Goal: Task Accomplishment & Management: Manage account settings

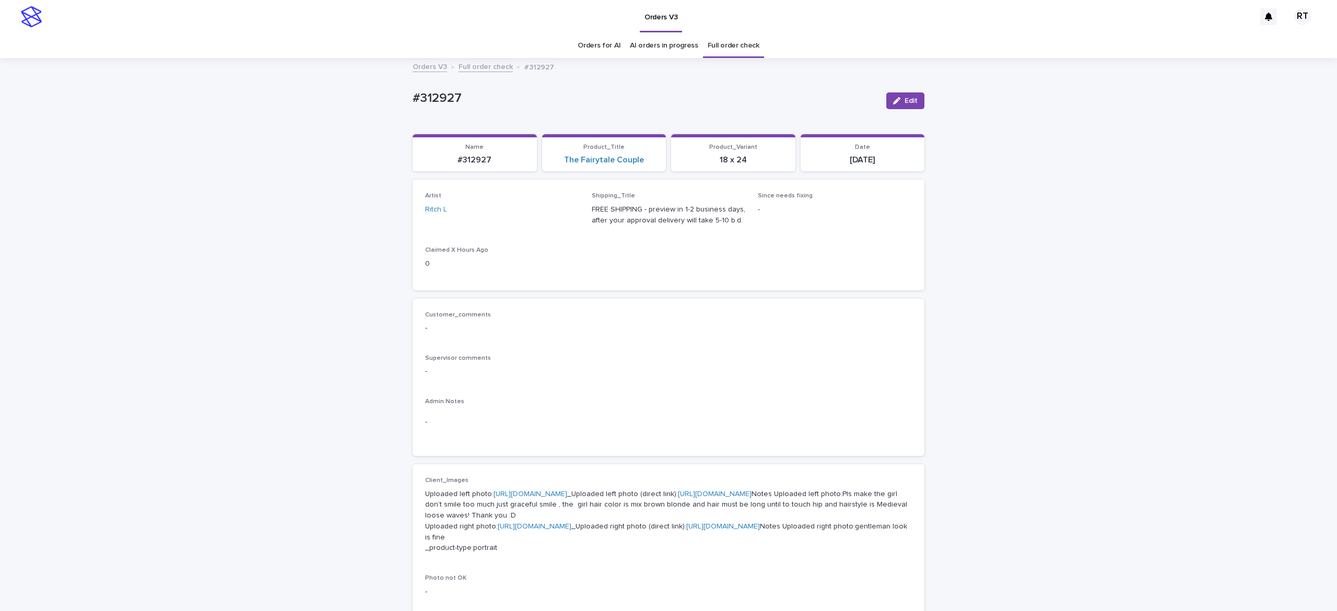
scroll to position [33, 0]
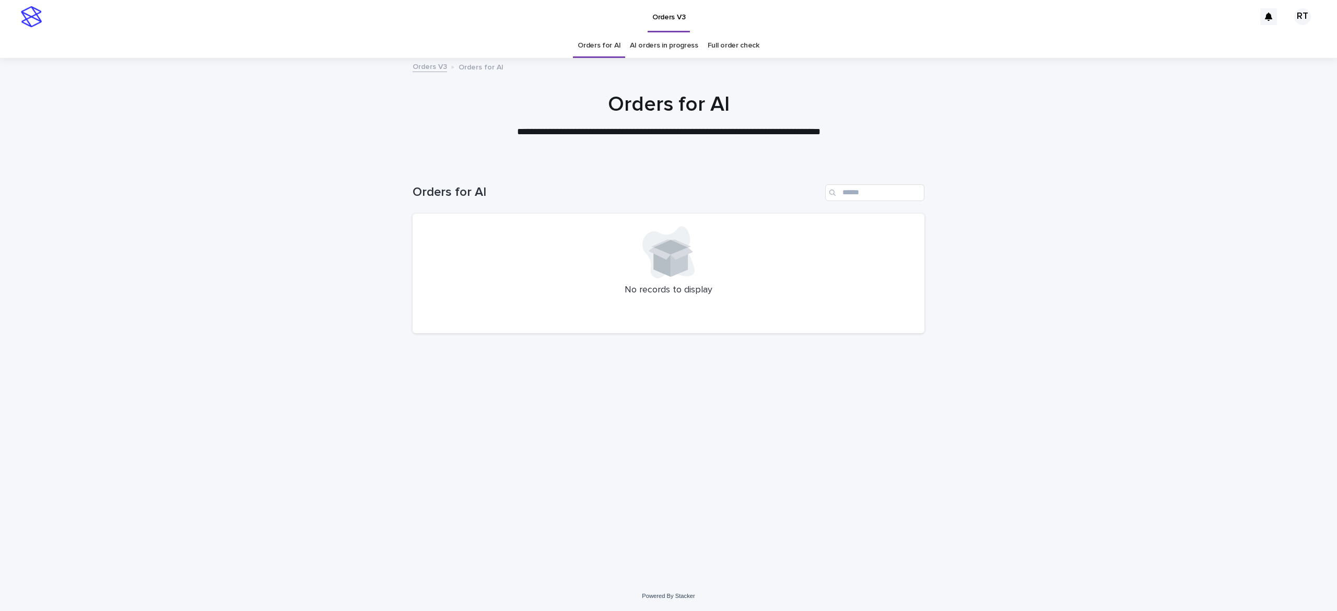
click at [728, 39] on link "Full order check" at bounding box center [734, 45] width 52 height 25
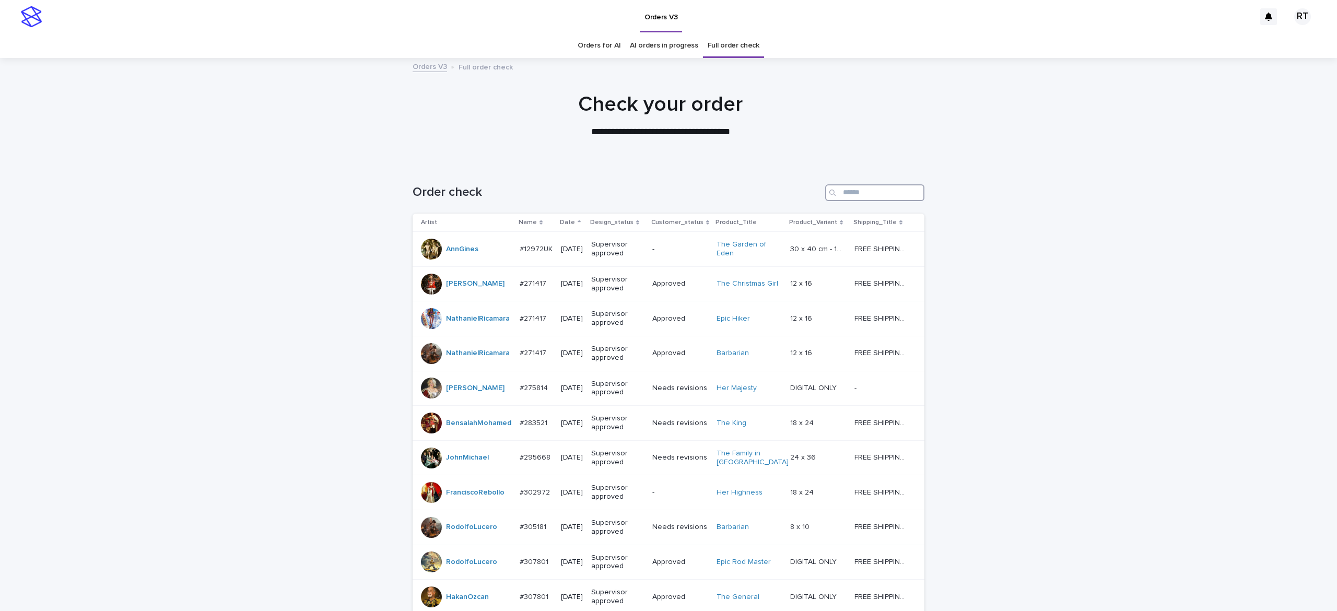
click at [839, 197] on input "Search" at bounding box center [874, 192] width 99 height 17
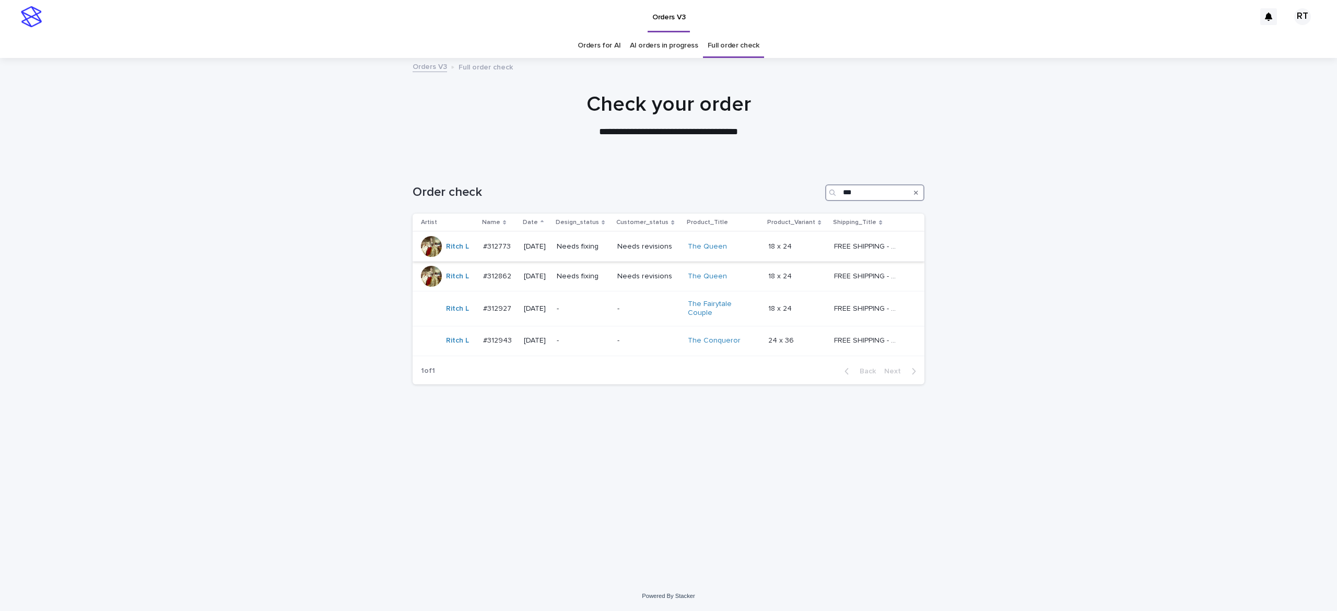
type input "***"
click at [609, 252] on div "Needs fixing" at bounding box center [583, 246] width 52 height 17
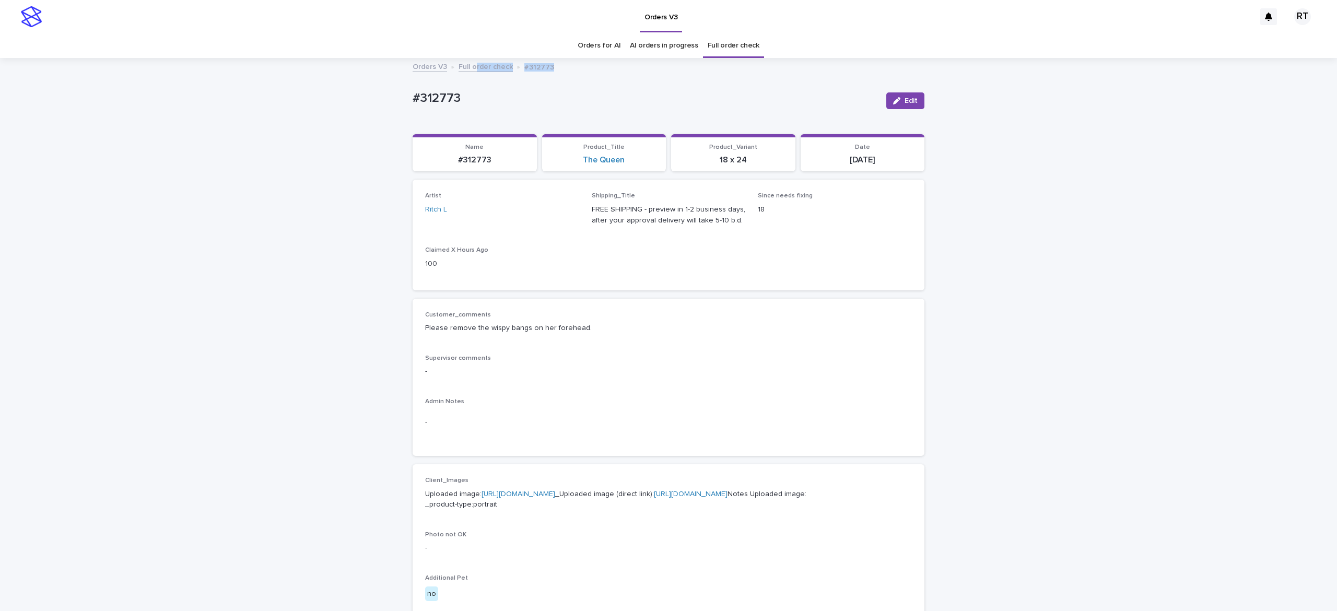
drag, startPoint x: 397, startPoint y: 88, endPoint x: 472, endPoint y: 65, distance: 78.1
click at [468, 66] on div "Orders V3 RT Orders for AI AI orders in progress Full order check Orders V3 Ful…" at bounding box center [668, 541] width 1337 height 1082
copy div "rder check #312773 Loading... Saving… Loading... Saving… #312773 Edit"
click at [322, 163] on div "Loading... Saving… Loading... Saving… #312773 Edit #312773 Edit Sorry, there wa…" at bounding box center [668, 555] width 1337 height 993
drag, startPoint x: 405, startPoint y: 88, endPoint x: 466, endPoint y: 75, distance: 61.9
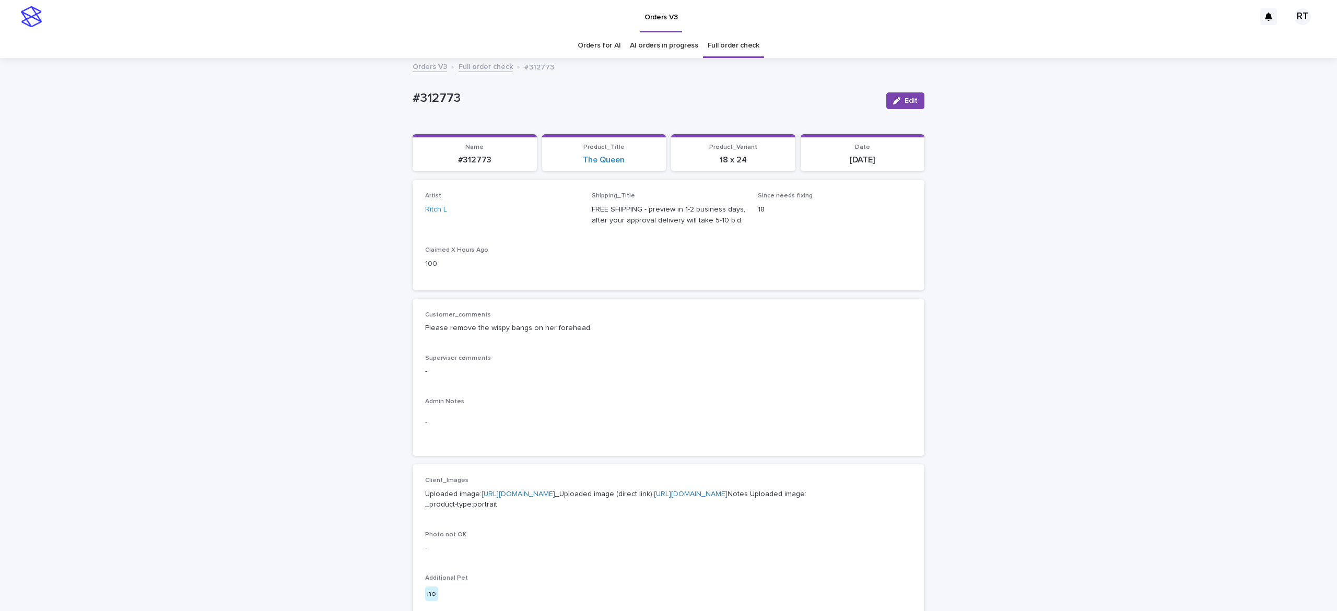
click at [448, 77] on div "Loading... Saving… Loading... Saving… #312773 Edit #312773 Edit Sorry, there wa…" at bounding box center [668, 555] width 1337 height 993
click at [379, 111] on div "Loading... Saving… Loading... Saving… #312773 Edit #312773 Edit Sorry, there wa…" at bounding box center [668, 555] width 1337 height 993
click at [379, 112] on div "Loading... Saving… Loading... Saving… #312773 Edit #312773 Edit Sorry, there wa…" at bounding box center [668, 555] width 1337 height 993
drag, startPoint x: 391, startPoint y: 89, endPoint x: 481, endPoint y: 89, distance: 90.3
click at [464, 87] on div "Loading... Saving… Loading... Saving… #312773 Edit #312773 Edit Sorry, there wa…" at bounding box center [668, 555] width 1337 height 993
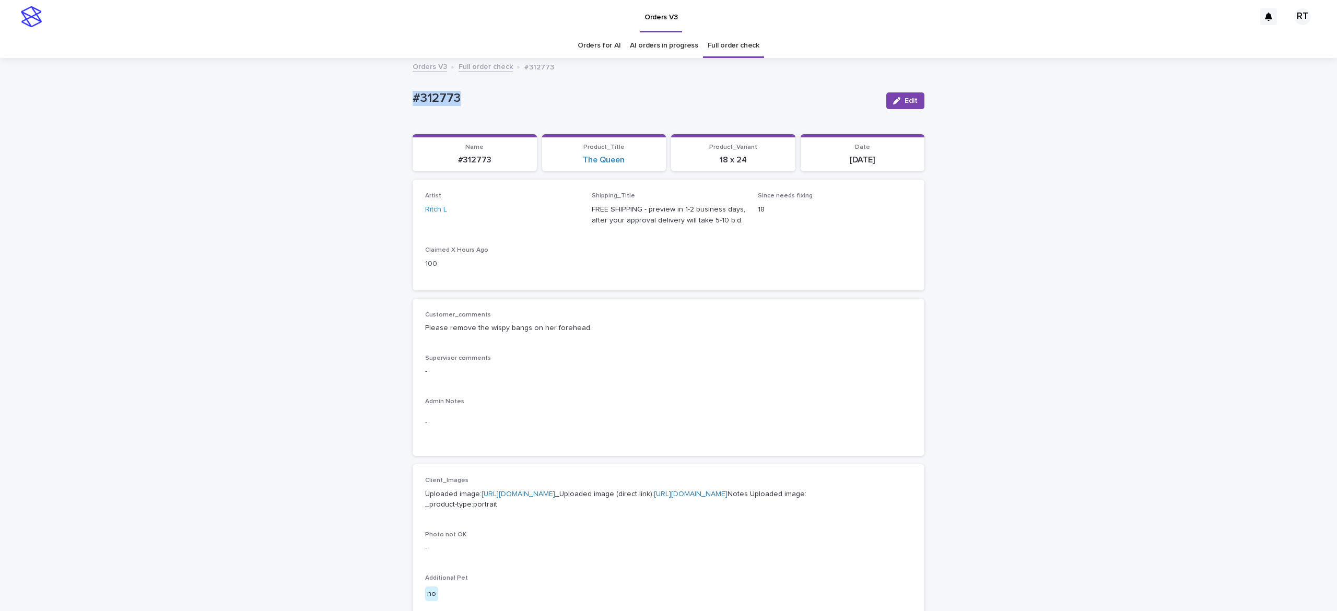
copy p "#312773"
drag, startPoint x: 907, startPoint y: 95, endPoint x: 1308, endPoint y: 214, distance: 417.9
click at [907, 96] on button "Edit" at bounding box center [905, 100] width 38 height 17
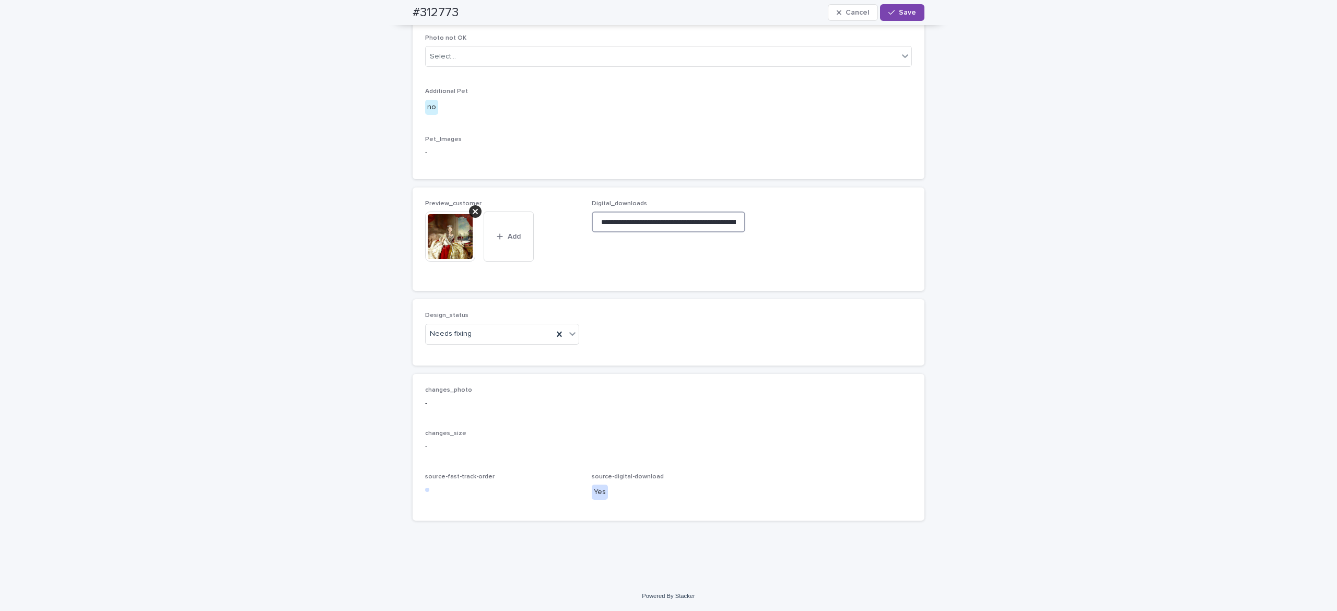
scroll to position [0, 155]
drag, startPoint x: 589, startPoint y: 227, endPoint x: 1137, endPoint y: 231, distance: 548.3
click at [1122, 221] on div "Loading... Saving… Loading... Saving… #312773 Cancel Save #312773 Cancel Save S…" at bounding box center [668, 71] width 1337 height 1019
click at [469, 218] on div at bounding box center [475, 211] width 13 height 13
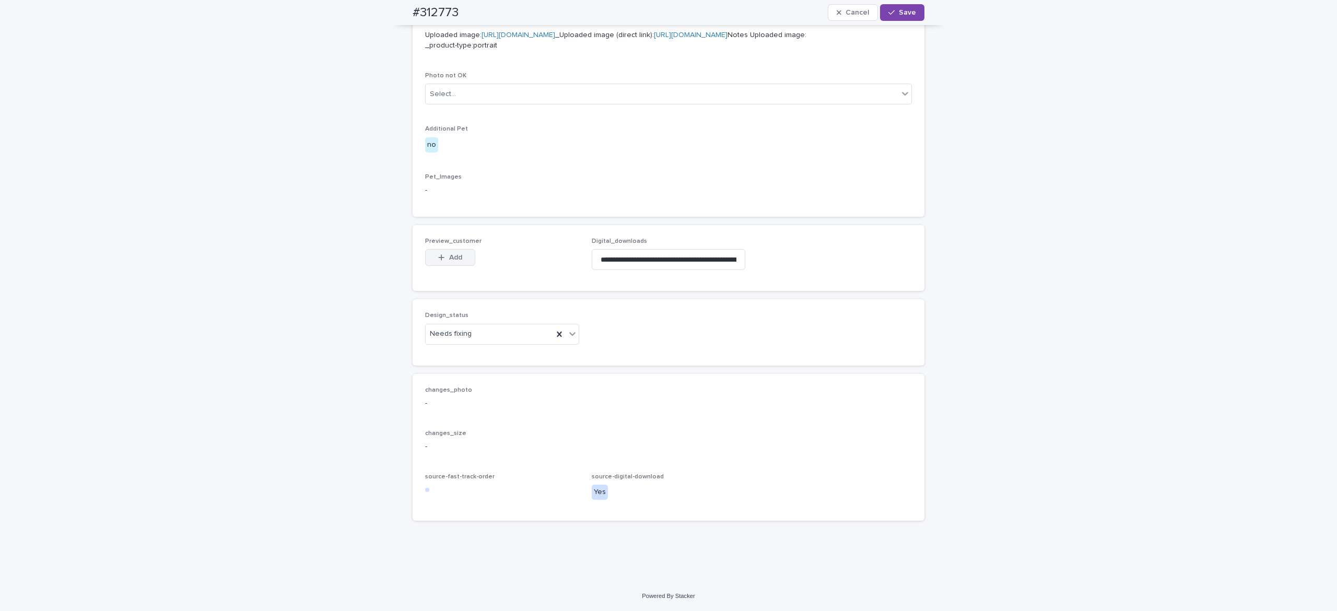
scroll to position [513, 0]
click at [441, 253] on button "Add" at bounding box center [450, 257] width 50 height 17
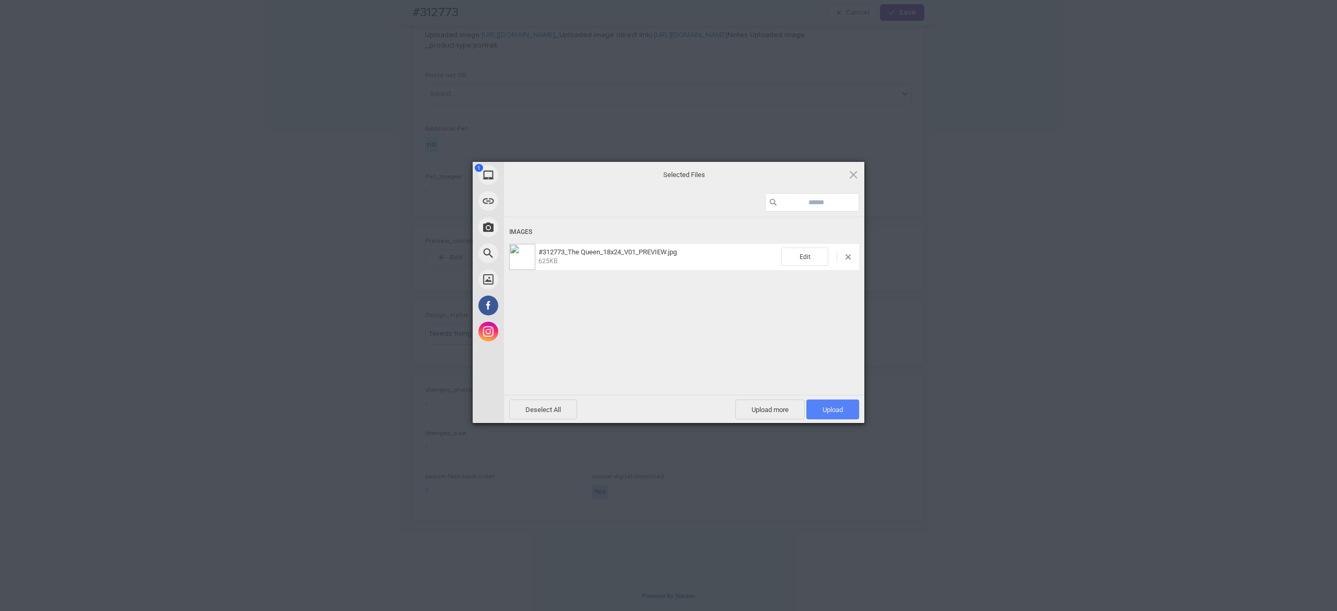
click at [843, 407] on span "Upload 1" at bounding box center [832, 409] width 53 height 20
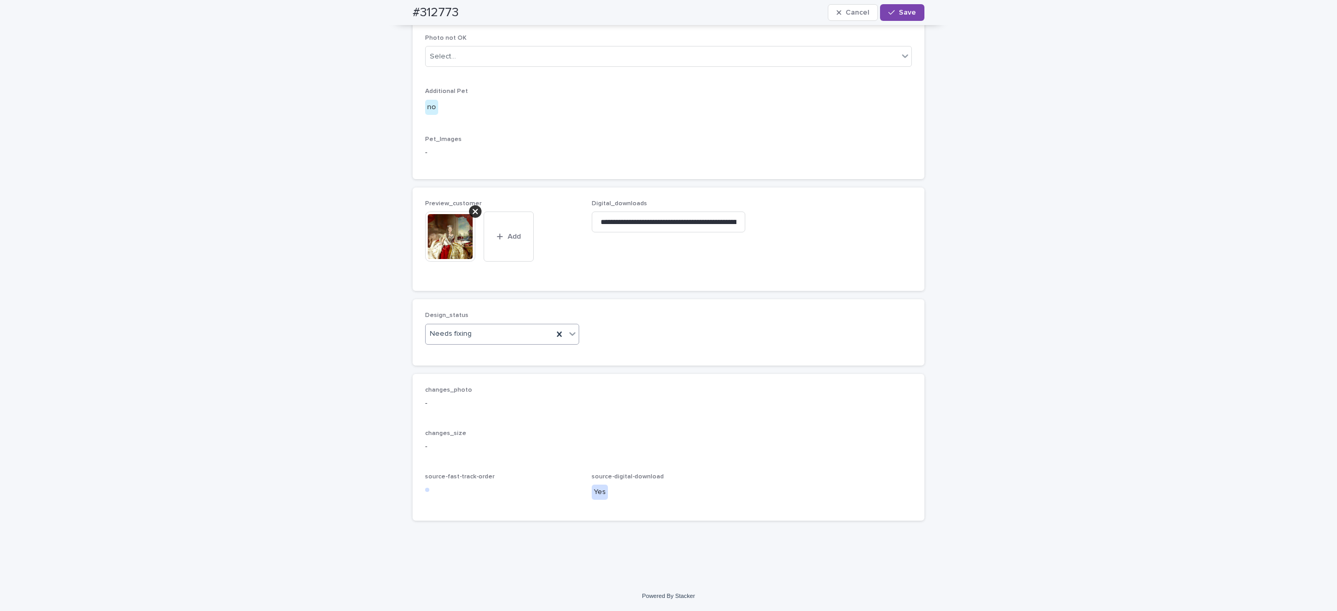
click at [522, 343] on div "Needs fixing" at bounding box center [489, 333] width 127 height 17
click at [523, 376] on div "Uploaded" at bounding box center [494, 374] width 153 height 18
click at [899, 14] on span "Save" at bounding box center [907, 12] width 17 height 7
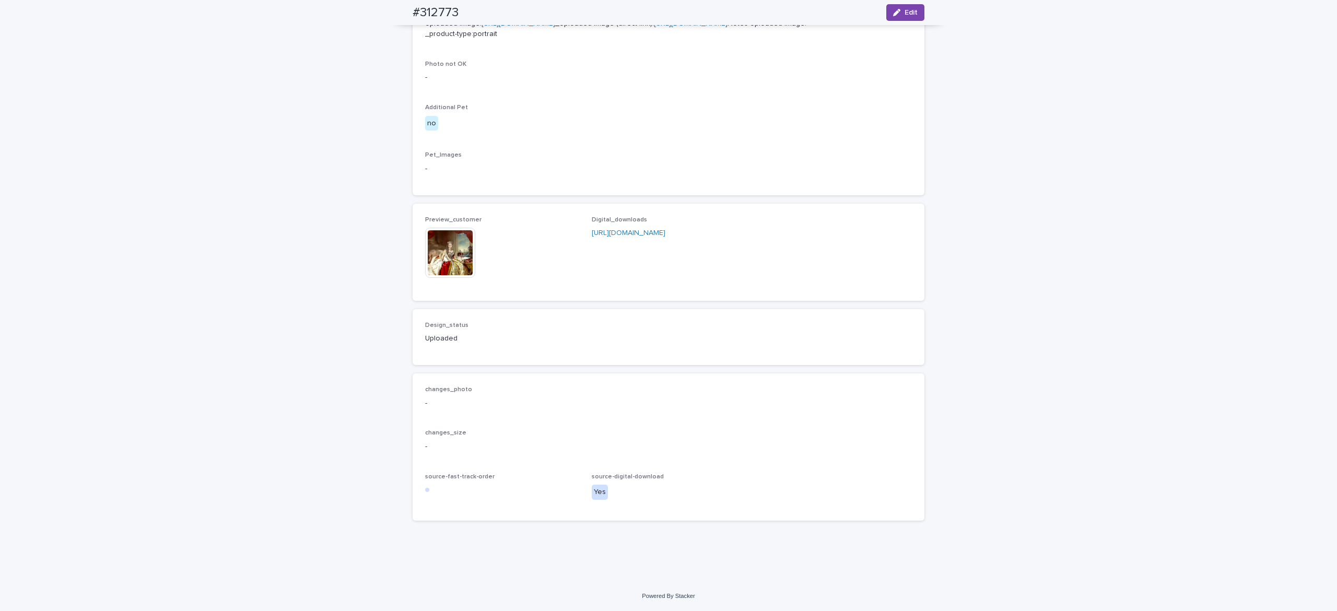
scroll to position [519, 0]
click at [438, 263] on img at bounding box center [450, 253] width 50 height 50
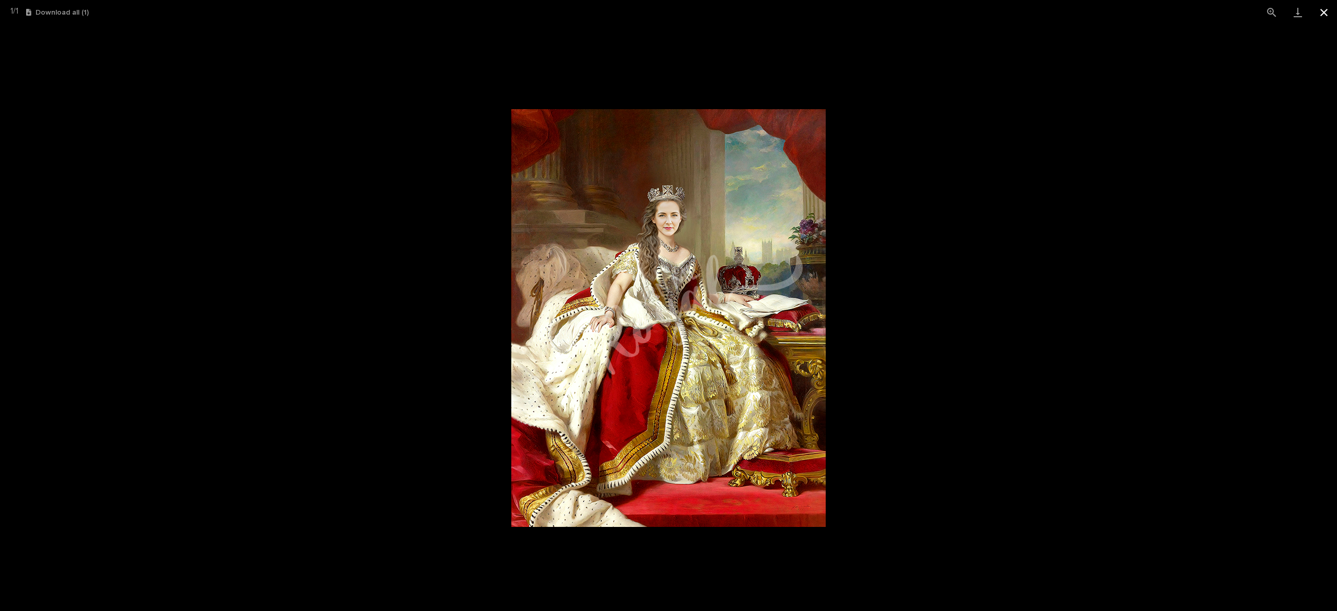
click at [1327, 16] on button "Close gallery" at bounding box center [1324, 12] width 26 height 25
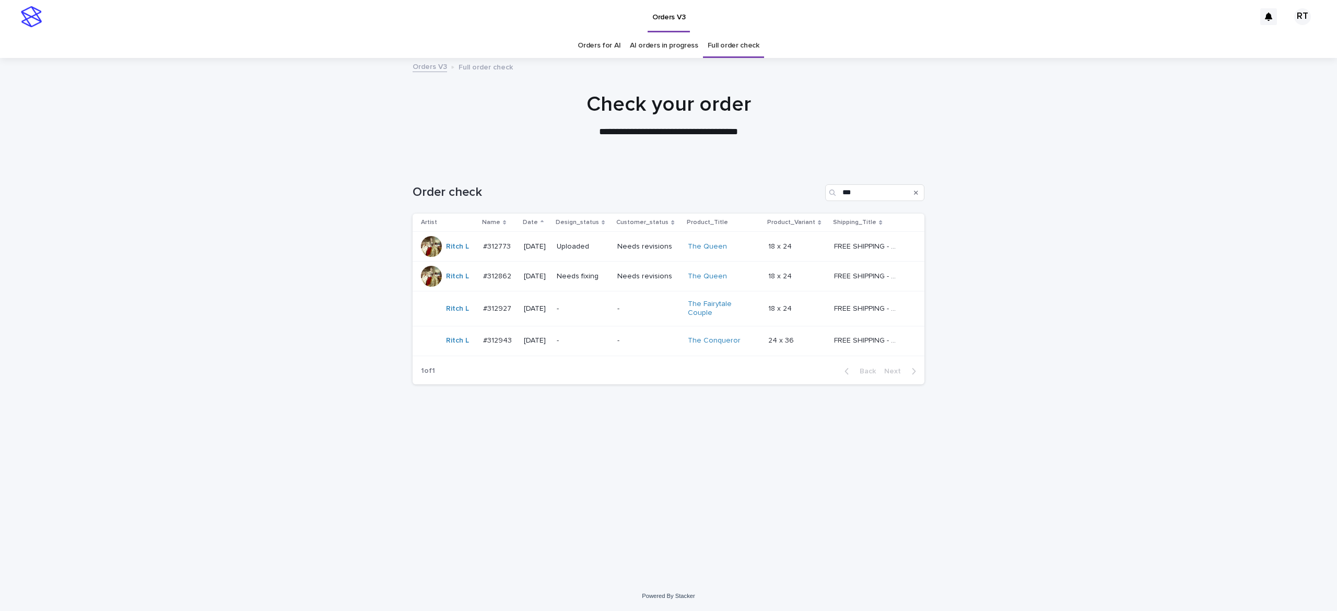
click at [613, 286] on td "Needs fixing" at bounding box center [583, 277] width 61 height 30
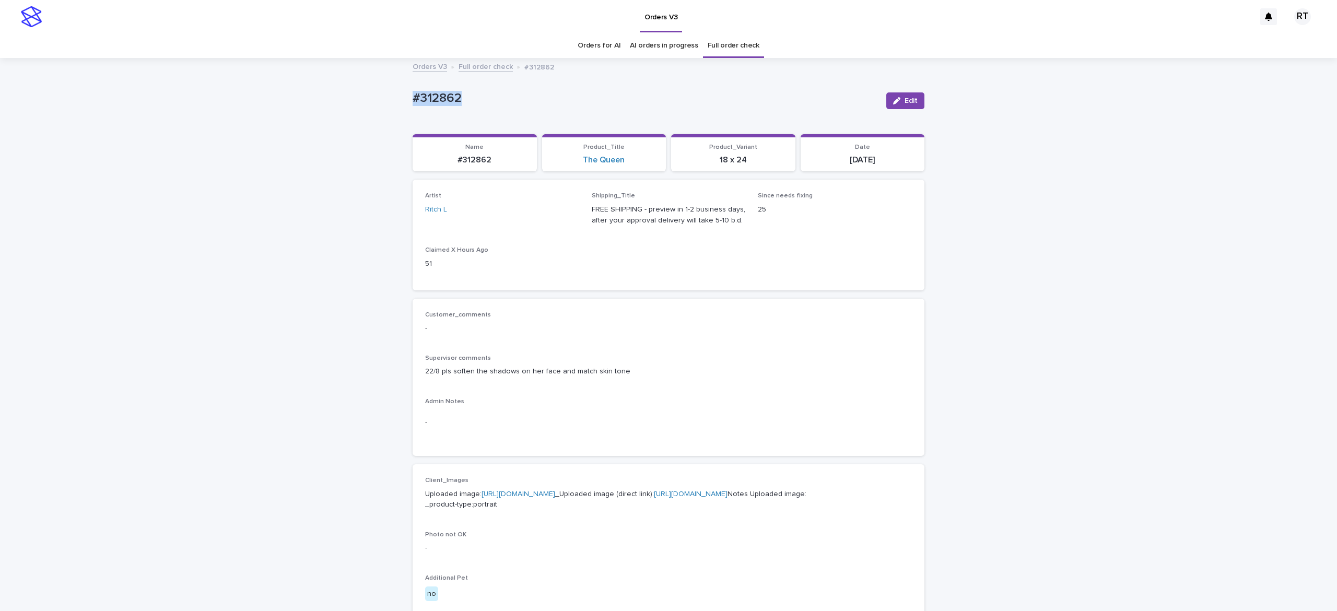
drag, startPoint x: 483, startPoint y: 87, endPoint x: 568, endPoint y: 83, distance: 85.7
click at [542, 85] on div "#312862 Edit" at bounding box center [669, 101] width 512 height 42
drag, startPoint x: 1138, startPoint y: 203, endPoint x: 1130, endPoint y: 206, distance: 8.9
click at [1131, 204] on div "Loading... Saving… Loading... Saving… #312862 Edit #312862 Edit Sorry, there wa…" at bounding box center [668, 555] width 1337 height 993
drag, startPoint x: 387, startPoint y: 85, endPoint x: 519, endPoint y: 84, distance: 131.6
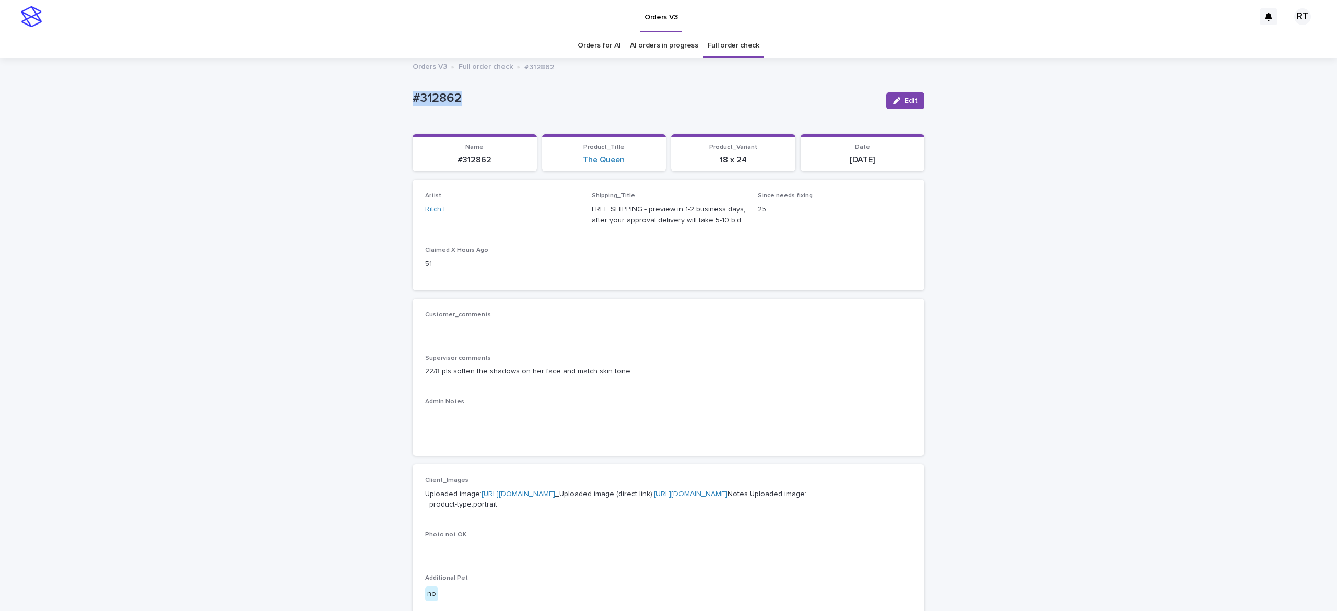
click at [515, 84] on div "Loading... Saving… Loading... Saving… #312862 Edit #312862 Edit Sorry, there wa…" at bounding box center [668, 555] width 1337 height 993
copy p "#312862"
drag, startPoint x: 906, startPoint y: 98, endPoint x: 1321, endPoint y: 271, distance: 449.5
click at [906, 98] on span "Edit" at bounding box center [910, 100] width 13 height 7
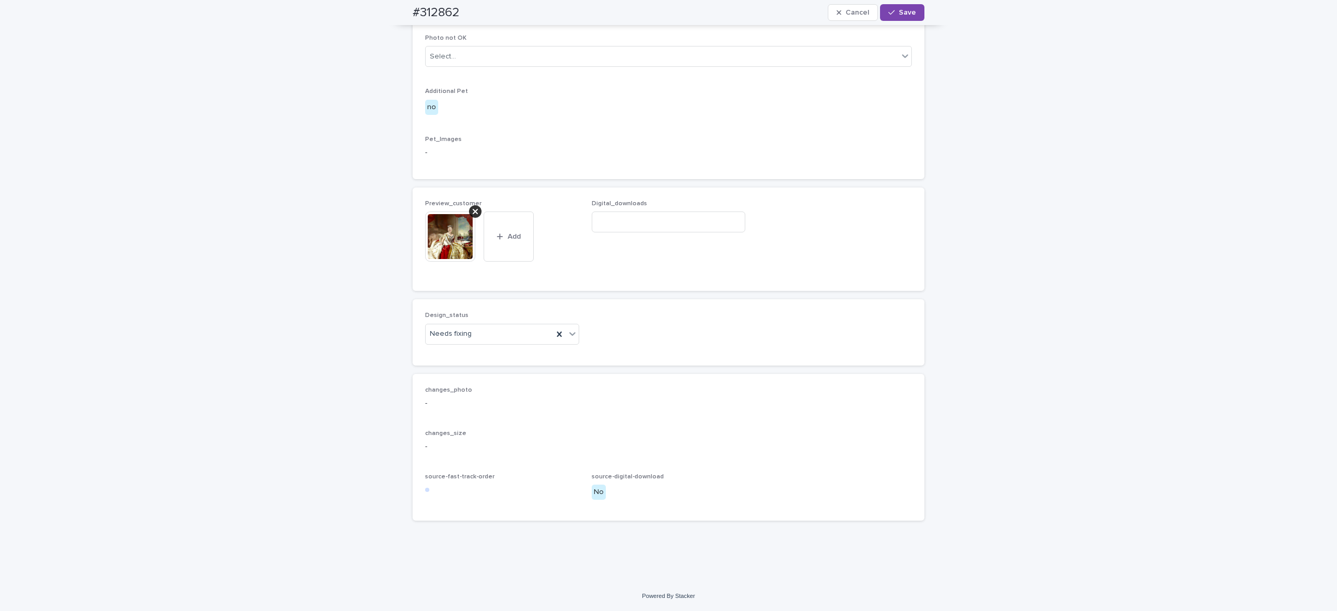
scroll to position [525, 0]
click at [469, 218] on div at bounding box center [475, 211] width 13 height 13
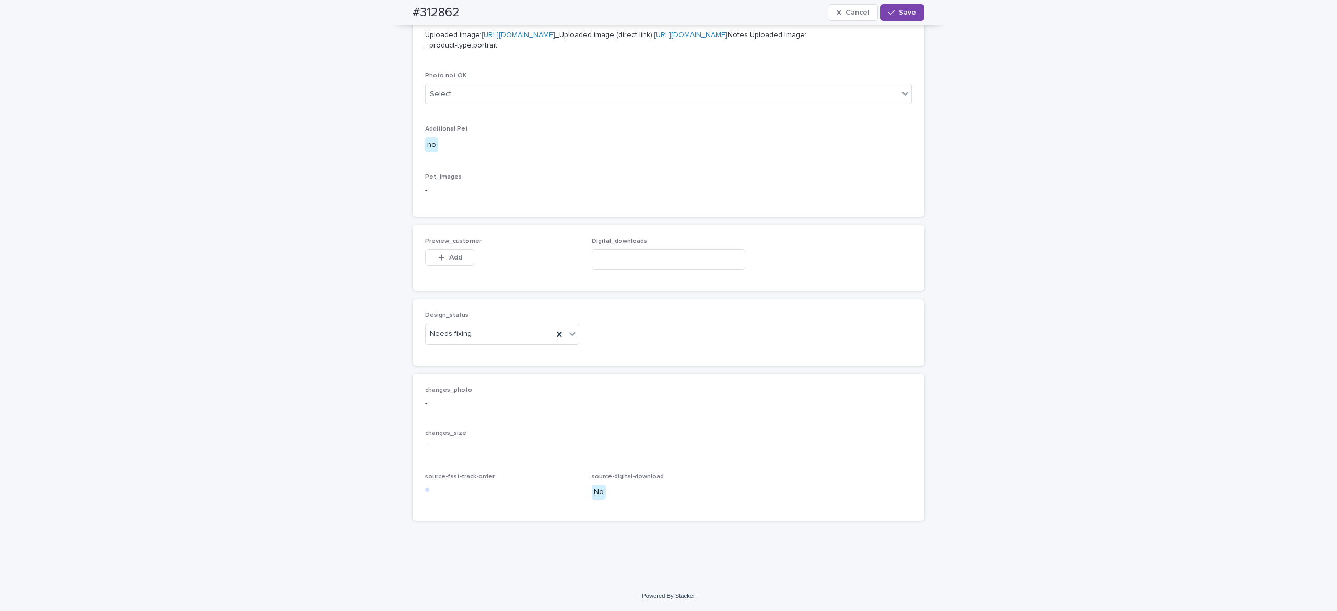
scroll to position [507, 0]
drag, startPoint x: 444, startPoint y: 277, endPoint x: 449, endPoint y: 281, distance: 6.4
click at [449, 261] on span "Add" at bounding box center [455, 257] width 13 height 7
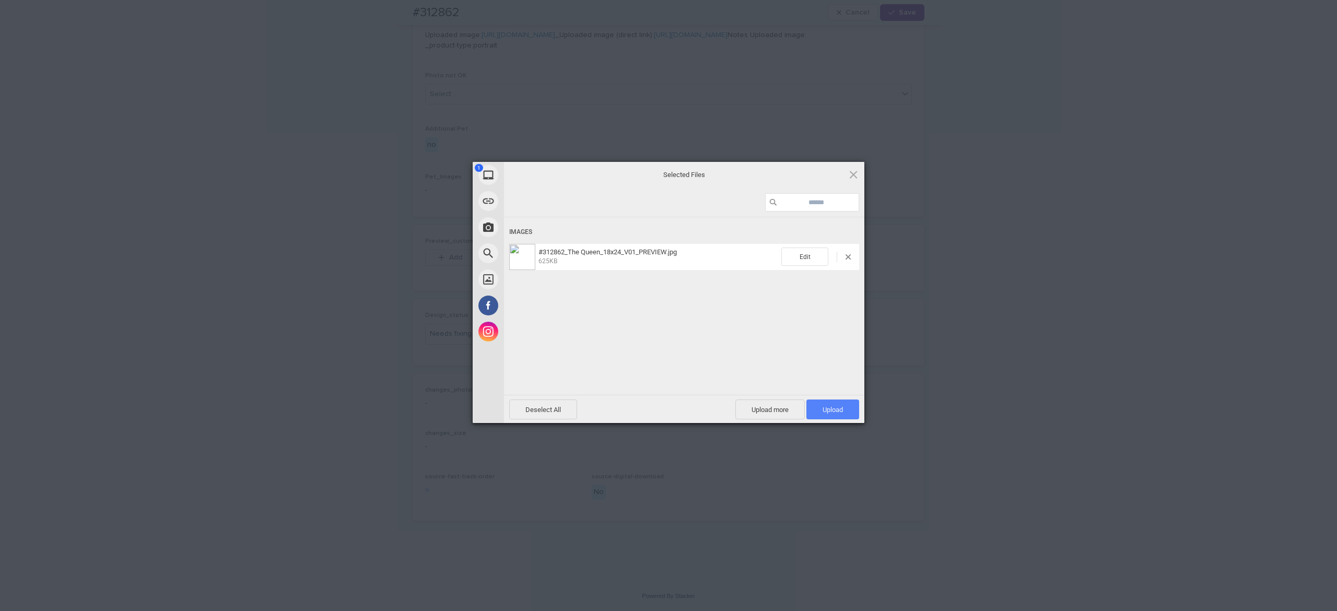
click at [830, 407] on span "Upload 1" at bounding box center [832, 410] width 20 height 8
click at [673, 348] on div "Uploading #312862_The Queen_18x24_V01_PREVIEW.jpg 0.00B / 625KB" at bounding box center [684, 321] width 360 height 209
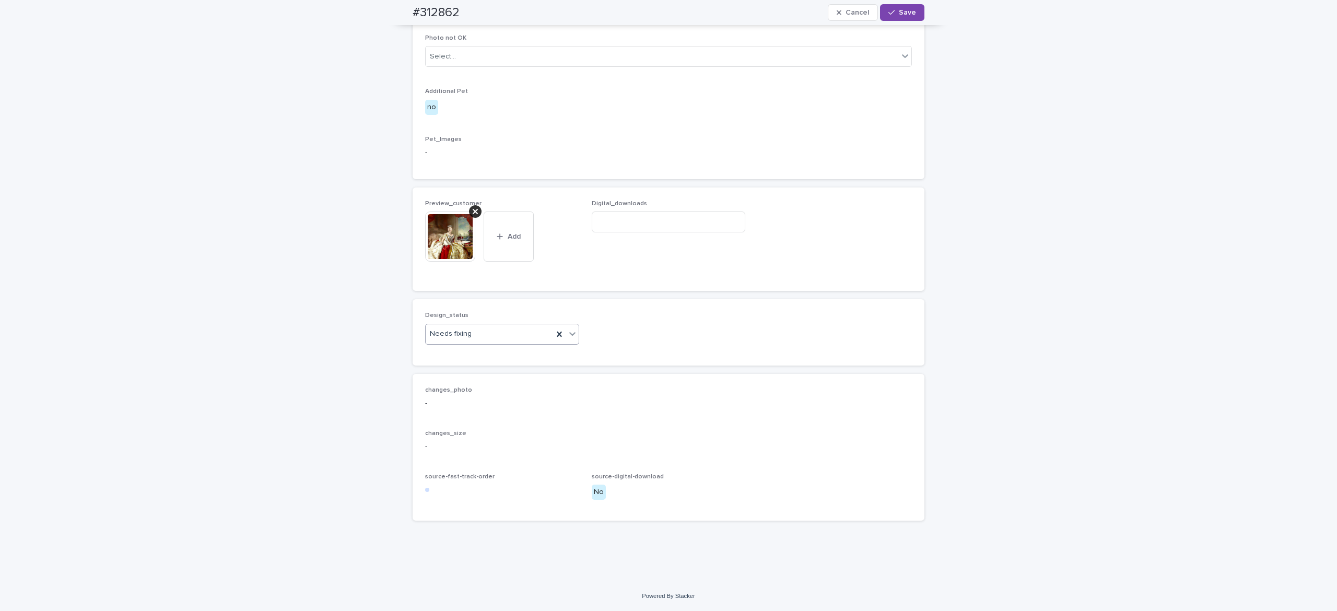
click at [489, 343] on div "Needs fixing" at bounding box center [489, 333] width 127 height 17
click at [493, 390] on div "Uploaded" at bounding box center [494, 391] width 153 height 18
drag, startPoint x: 901, startPoint y: 14, endPoint x: 965, endPoint y: 95, distance: 103.3
click at [903, 15] on span "Save" at bounding box center [907, 12] width 17 height 7
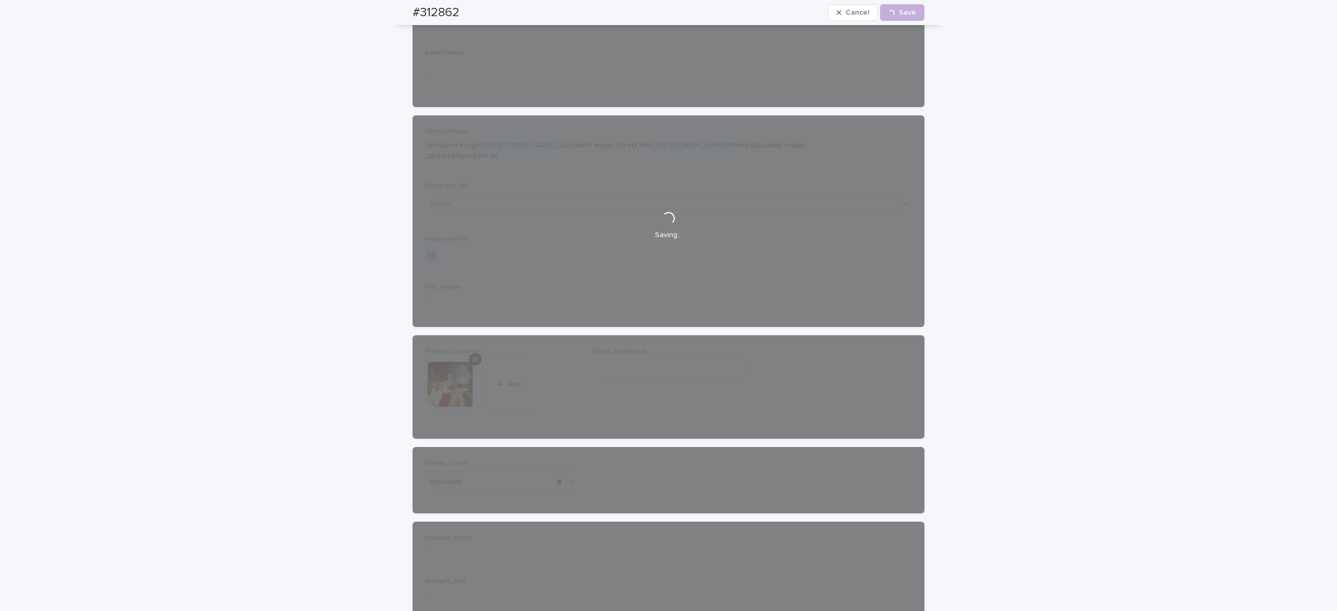
scroll to position [0, 0]
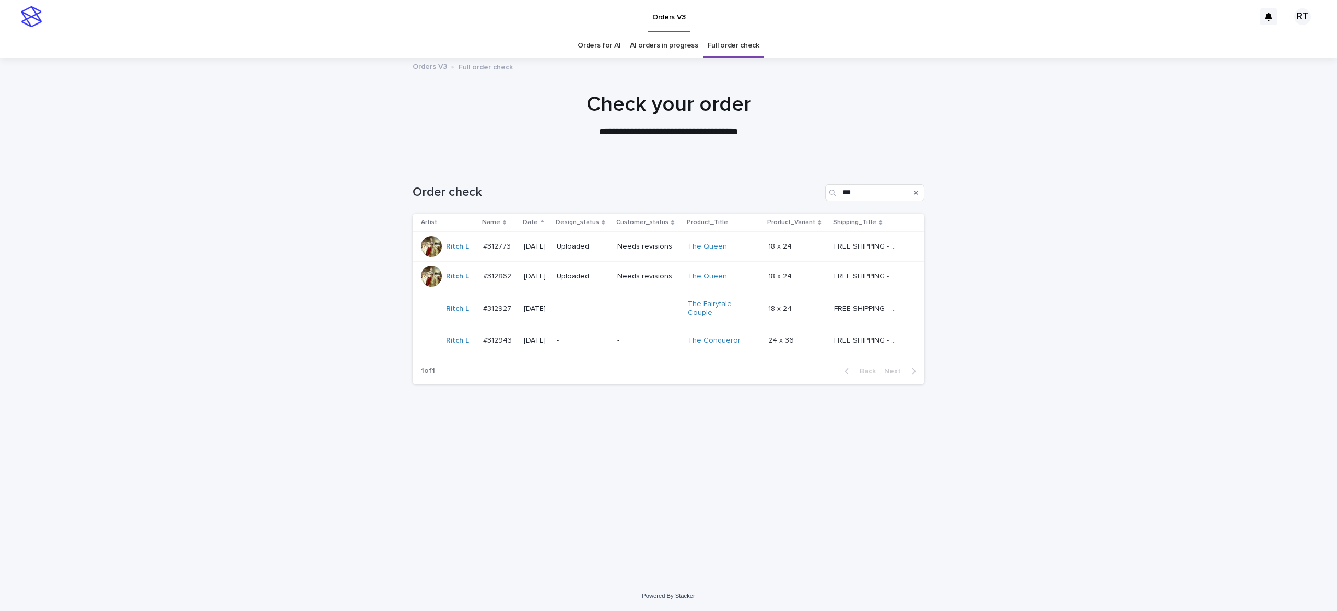
click at [600, 317] on div "-" at bounding box center [583, 308] width 52 height 17
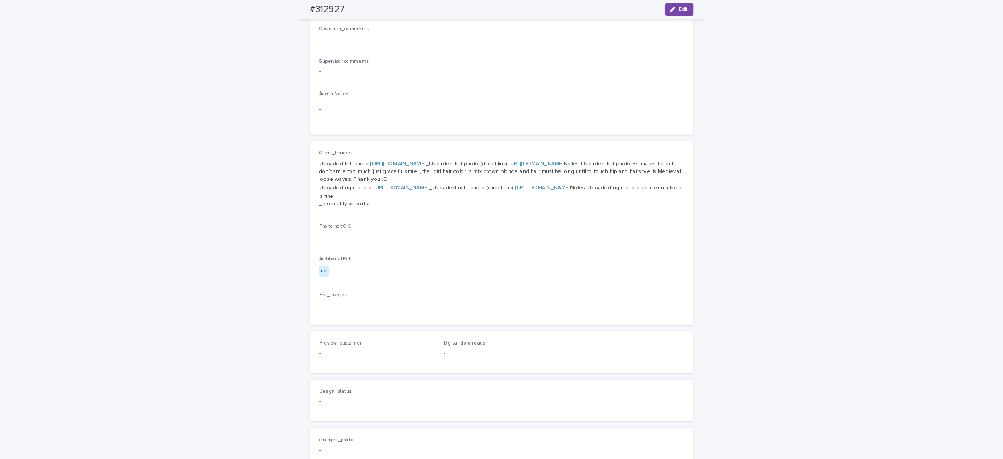
scroll to position [276, 0]
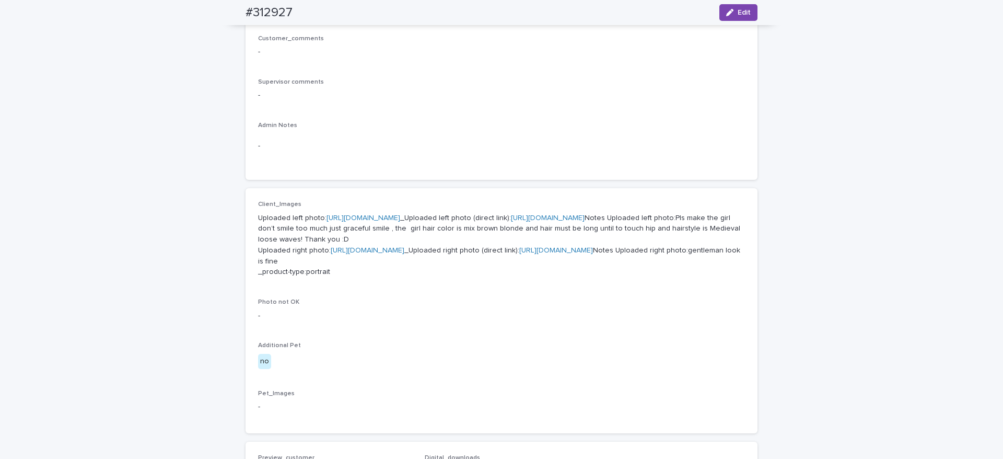
click at [326, 221] on link "[URL][DOMAIN_NAME]" at bounding box center [363, 217] width 74 height 7
click at [388, 254] on link "[URL][DOMAIN_NAME]" at bounding box center [368, 249] width 74 height 7
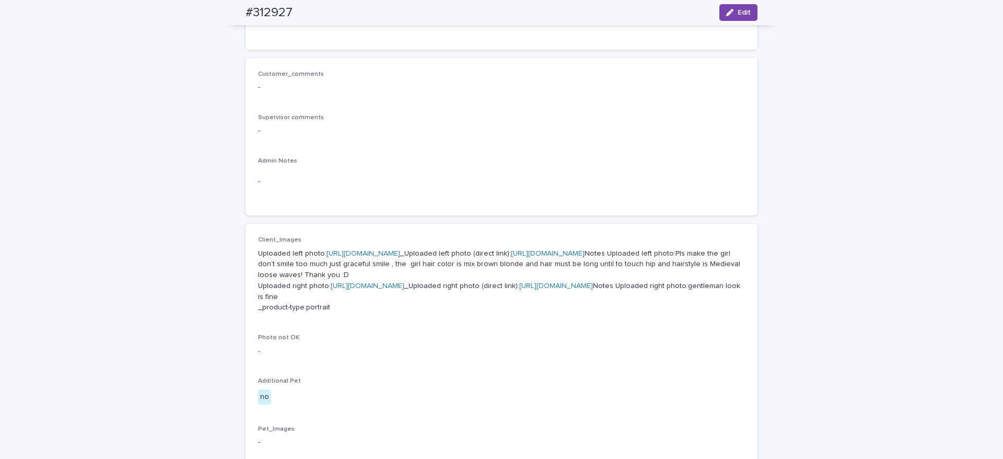
scroll to position [0, 0]
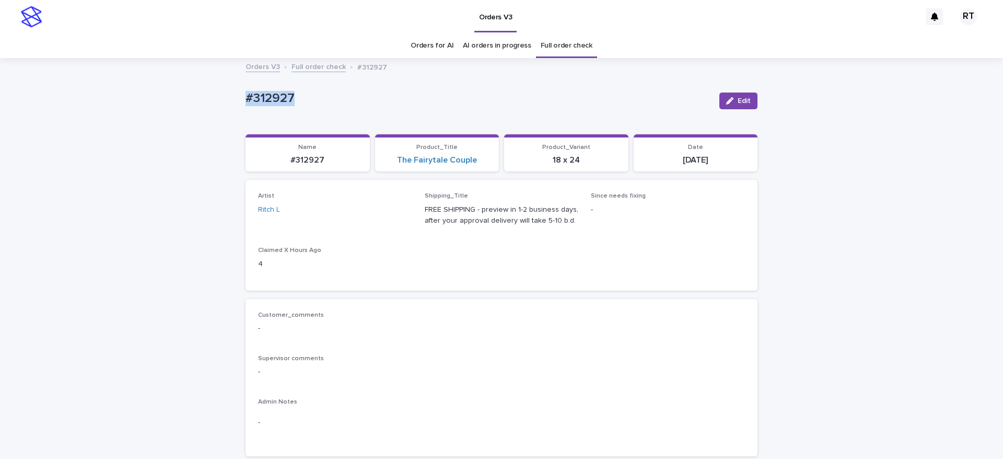
drag, startPoint x: 326, startPoint y: 99, endPoint x: 466, endPoint y: 111, distance: 141.0
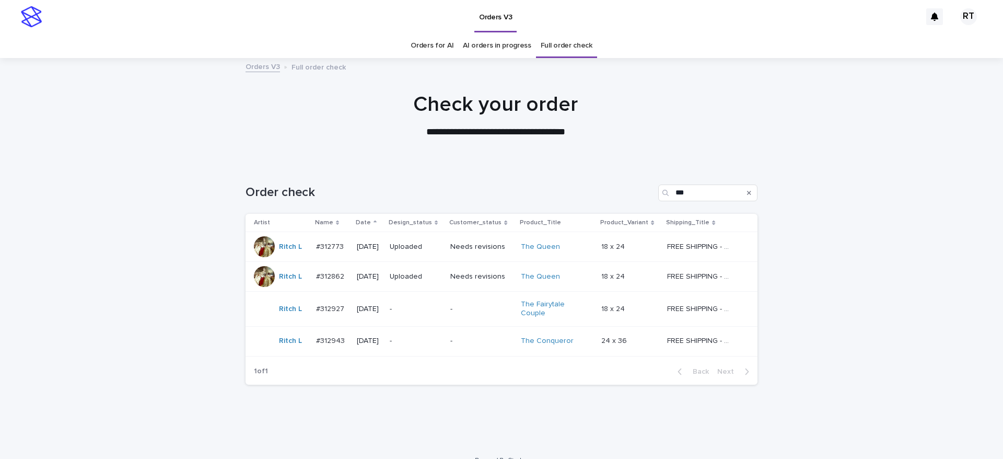
click at [417, 348] on div "-" at bounding box center [416, 340] width 52 height 17
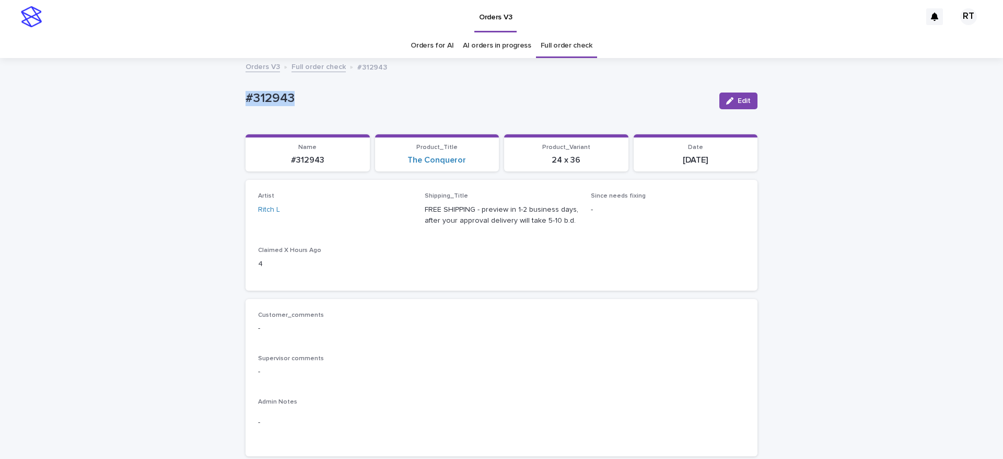
drag, startPoint x: 283, startPoint y: 85, endPoint x: 415, endPoint y: 100, distance: 132.9
copy p "#312943"
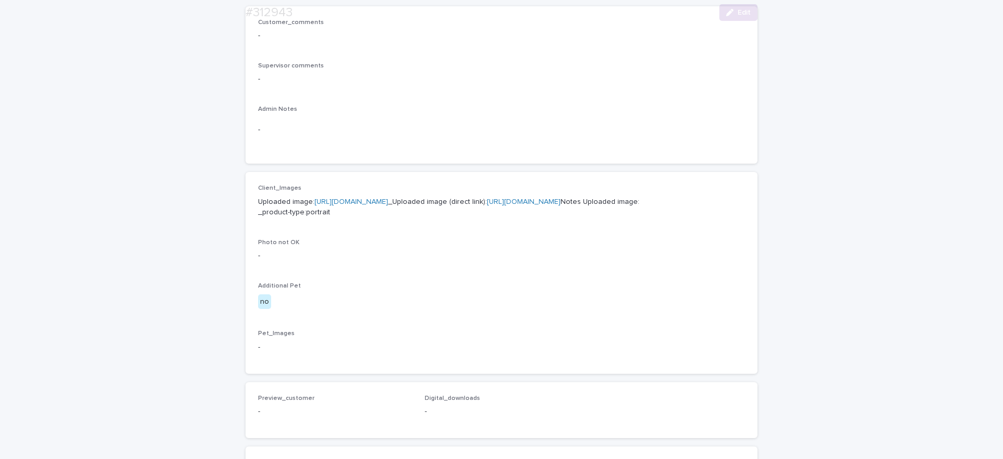
scroll to position [335, 0]
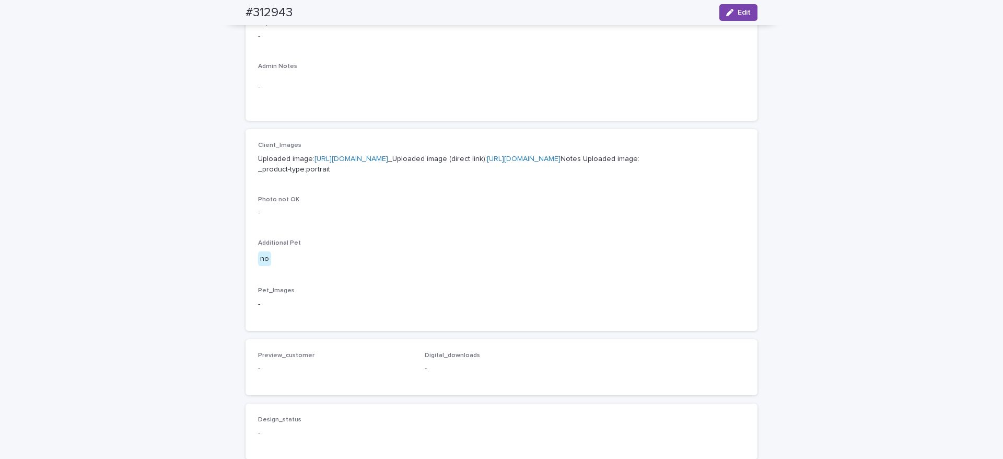
click at [324, 162] on link "[URL][DOMAIN_NAME]" at bounding box center [351, 158] width 74 height 7
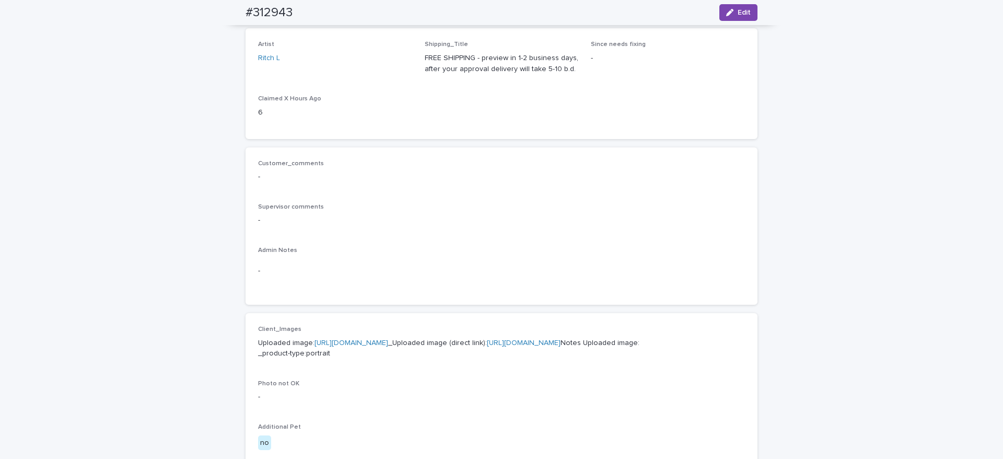
scroll to position [0, 0]
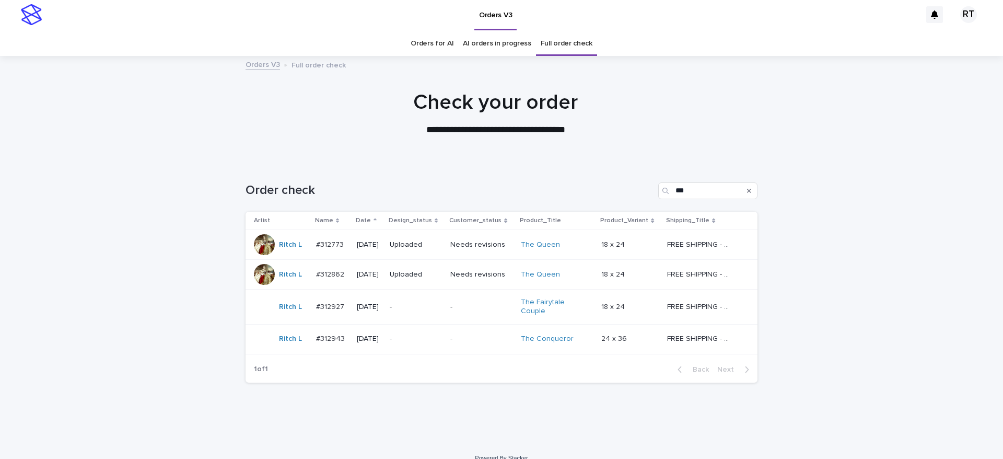
scroll to position [16, 0]
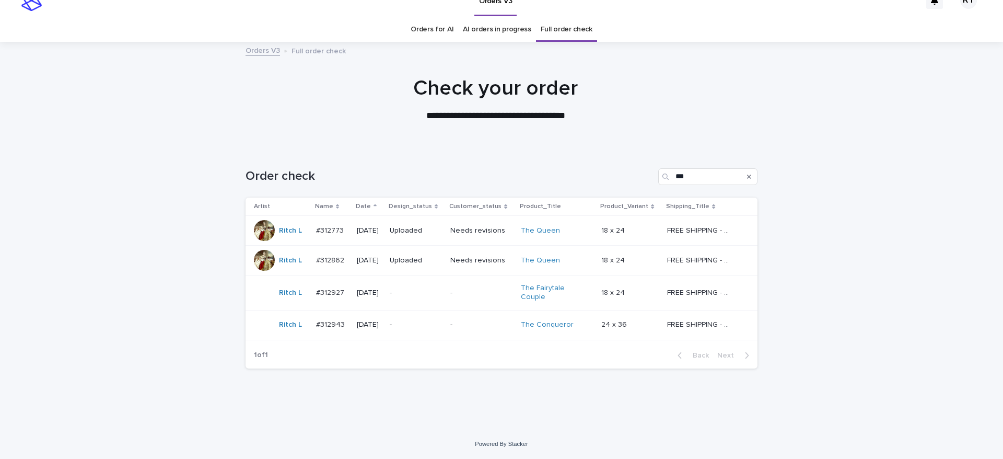
click at [422, 297] on div "-" at bounding box center [416, 292] width 52 height 17
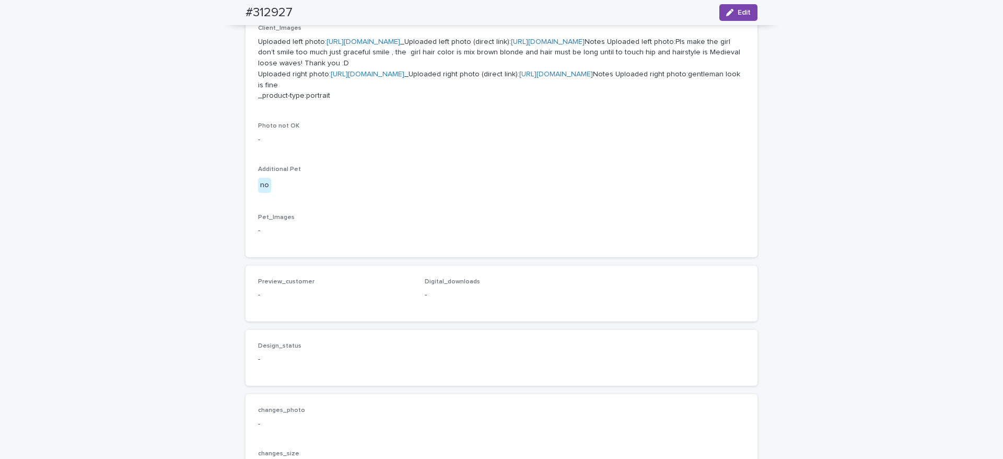
scroll to position [457, 0]
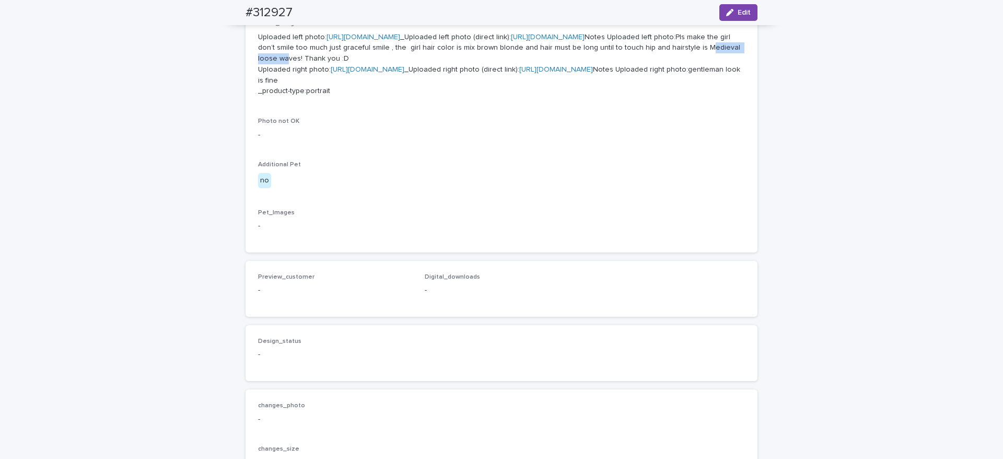
drag, startPoint x: 343, startPoint y: 111, endPoint x: 380, endPoint y: 113, distance: 37.1
click at [395, 97] on p "Uploaded left photo: [URL][DOMAIN_NAME] _Uploaded left photo (direct link): [UR…" at bounding box center [501, 64] width 487 height 65
drag, startPoint x: 340, startPoint y: 113, endPoint x: 410, endPoint y: 113, distance: 70.0
click at [410, 97] on p "Uploaded left photo: [URL][DOMAIN_NAME] _Uploaded left photo (direct link): [UR…" at bounding box center [501, 64] width 487 height 65
copy p "Medieval loose wave"
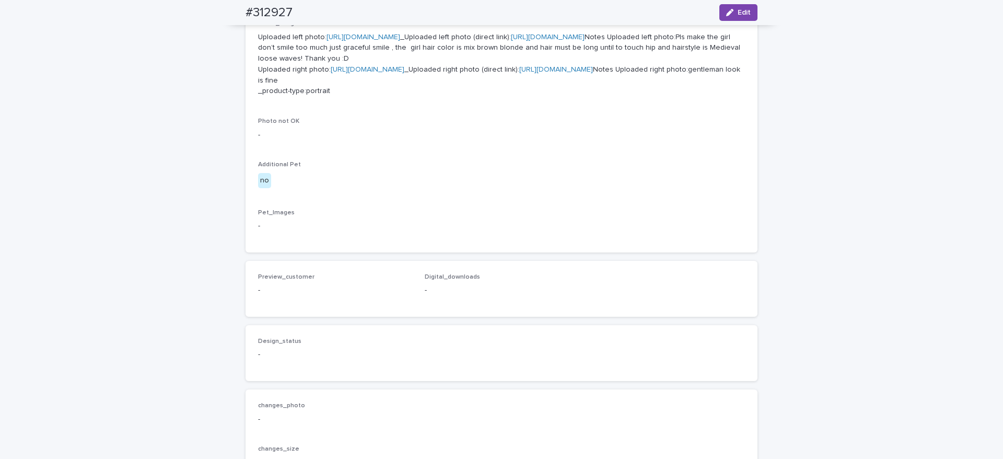
click at [866, 354] on div "Loading... Saving… Loading... Saving… #312927 Edit #312927 Edit Sorry, there wa…" at bounding box center [501, 99] width 1003 height 995
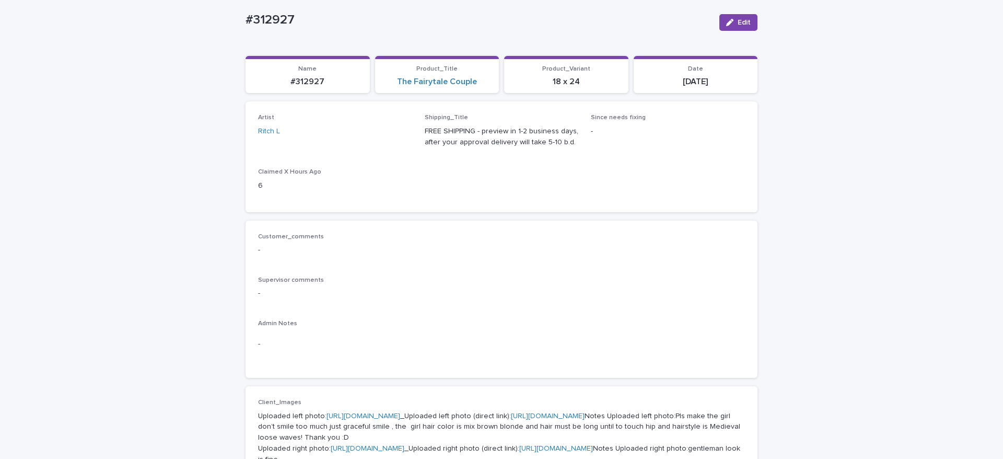
scroll to position [77, 0]
drag, startPoint x: 235, startPoint y: 9, endPoint x: 245, endPoint y: 10, distance: 10.0
click at [246, 10] on div "Loading... Saving… Loading... Saving… #312927 Edit #312927 Edit Sorry, there wa…" at bounding box center [501, 466] width 522 height 969
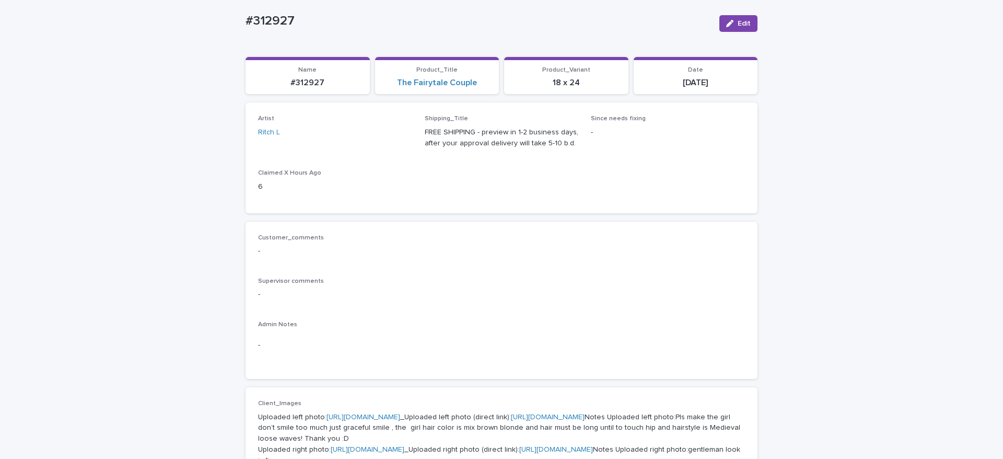
drag, startPoint x: 232, startPoint y: 17, endPoint x: 335, endPoint y: 24, distance: 103.7
copy p "#312927"
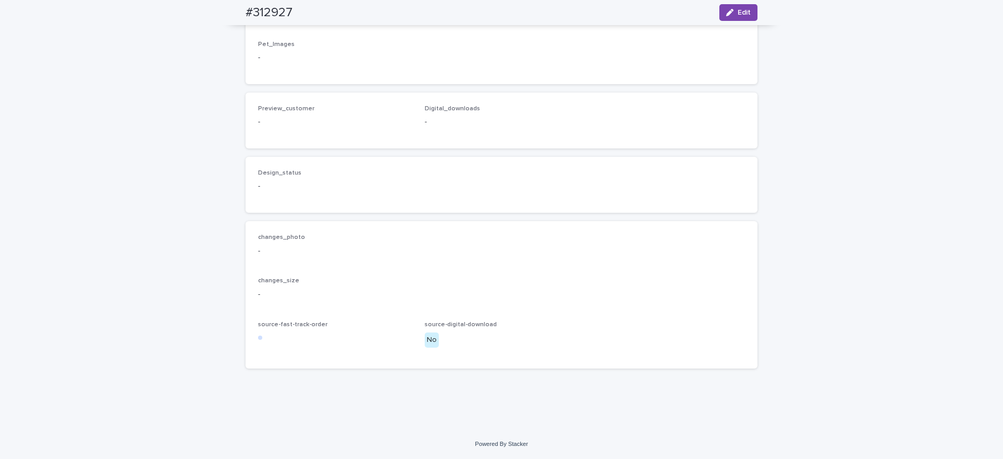
scroll to position [723, 0]
drag, startPoint x: 734, startPoint y: 9, endPoint x: 429, endPoint y: 116, distance: 323.2
click at [737, 9] on span "Edit" at bounding box center [743, 12] width 13 height 7
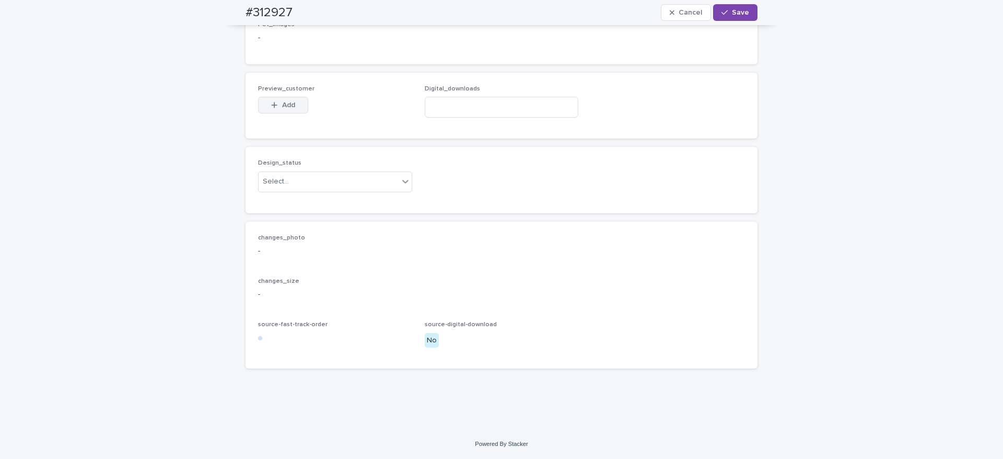
click at [285, 109] on span "Add" at bounding box center [288, 104] width 13 height 7
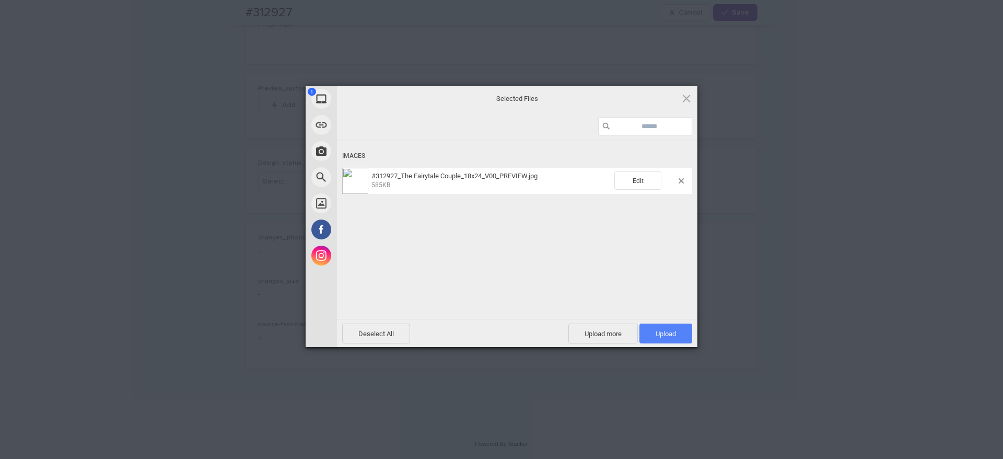
drag, startPoint x: 666, startPoint y: 331, endPoint x: 665, endPoint y: 324, distance: 6.4
click at [666, 330] on span "Upload 1" at bounding box center [665, 334] width 20 height 8
click at [576, 275] on div "Uploading #312927_The Fairytale Couple_18x24_V00_PREVIEW.jpg 0.00B / 585KB" at bounding box center [517, 245] width 360 height 209
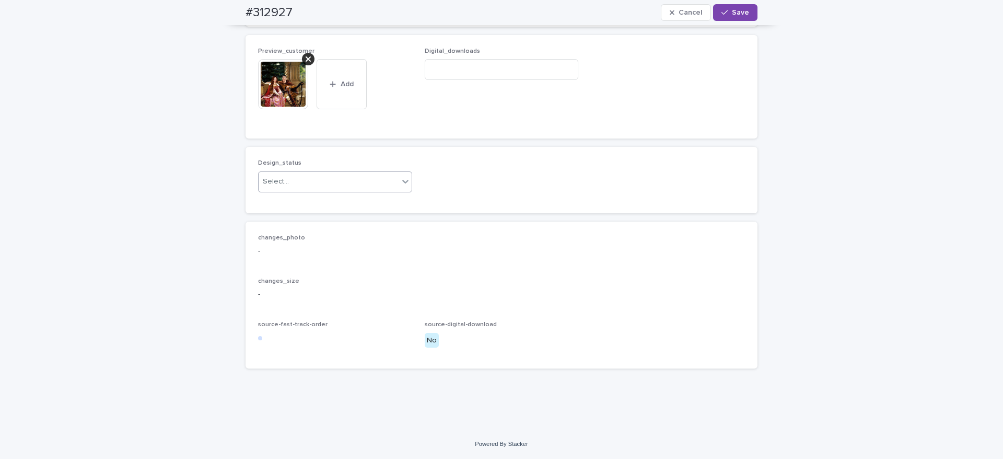
click at [347, 190] on div "Select..." at bounding box center [328, 181] width 140 height 17
click at [348, 263] on div "Uploaded" at bounding box center [329, 269] width 153 height 18
click at [739, 13] on span "Save" at bounding box center [740, 12] width 17 height 7
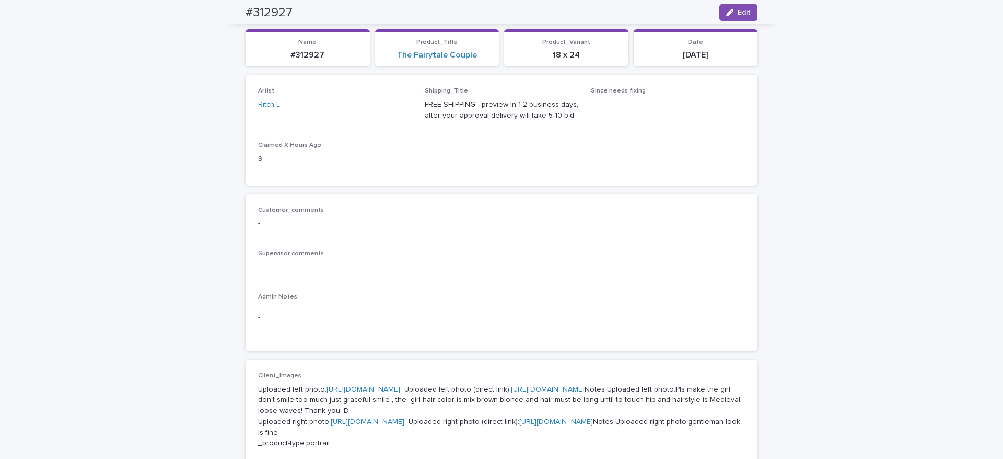
scroll to position [0, 0]
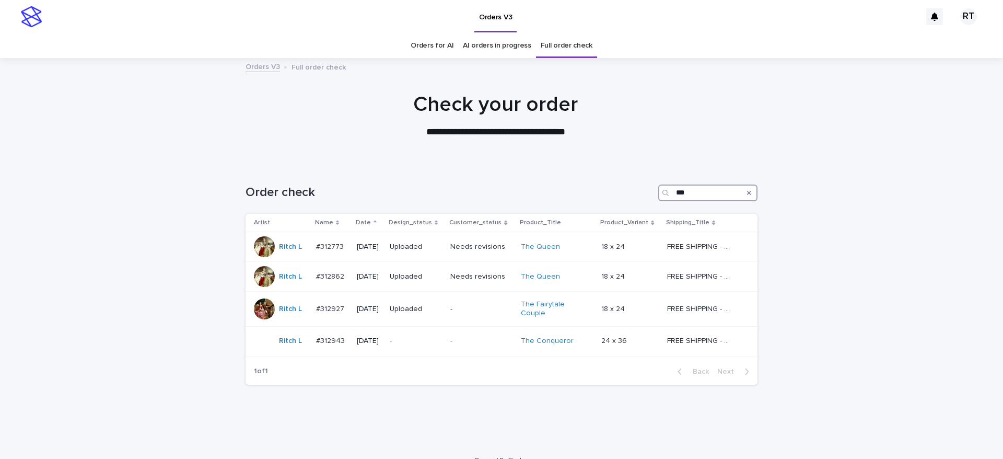
drag, startPoint x: 686, startPoint y: 192, endPoint x: 587, endPoint y: 184, distance: 99.0
click at [597, 183] on div "Order check ***" at bounding box center [501, 188] width 512 height 50
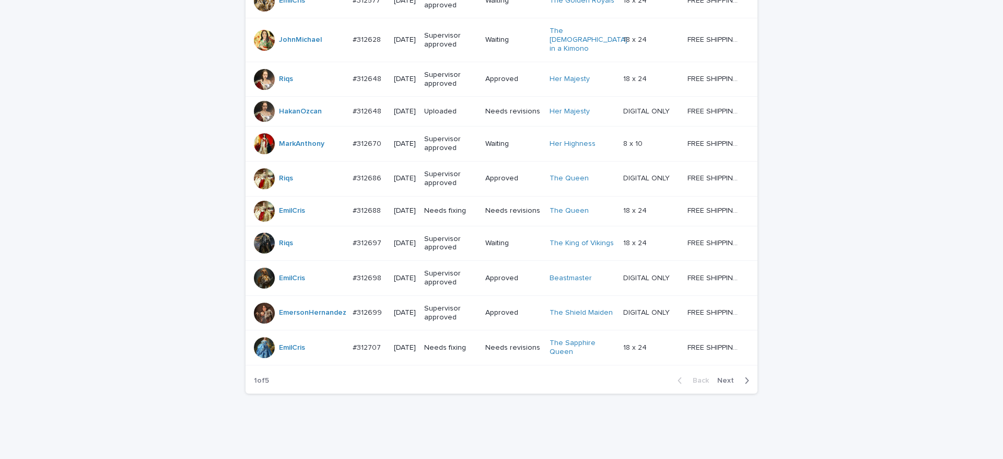
scroll to position [935, 0]
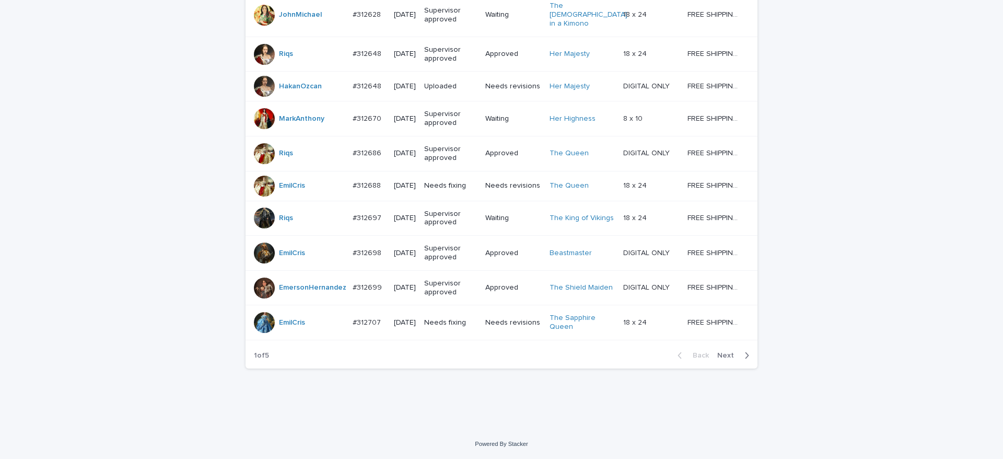
click at [724, 355] on span "Next" at bounding box center [728, 354] width 23 height 7
click at [724, 354] on span "Next" at bounding box center [728, 354] width 23 height 7
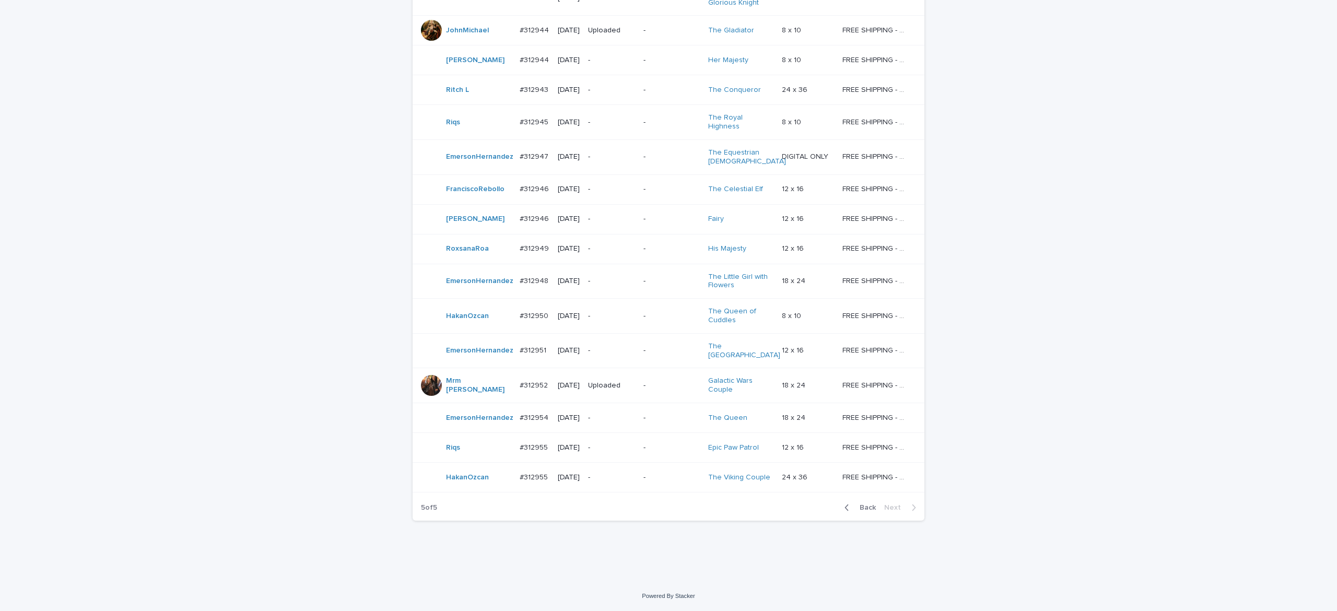
scroll to position [368, 0]
drag, startPoint x: 865, startPoint y: 503, endPoint x: 1266, endPoint y: 457, distance: 403.7
click at [865, 504] on button "Back" at bounding box center [858, 507] width 44 height 9
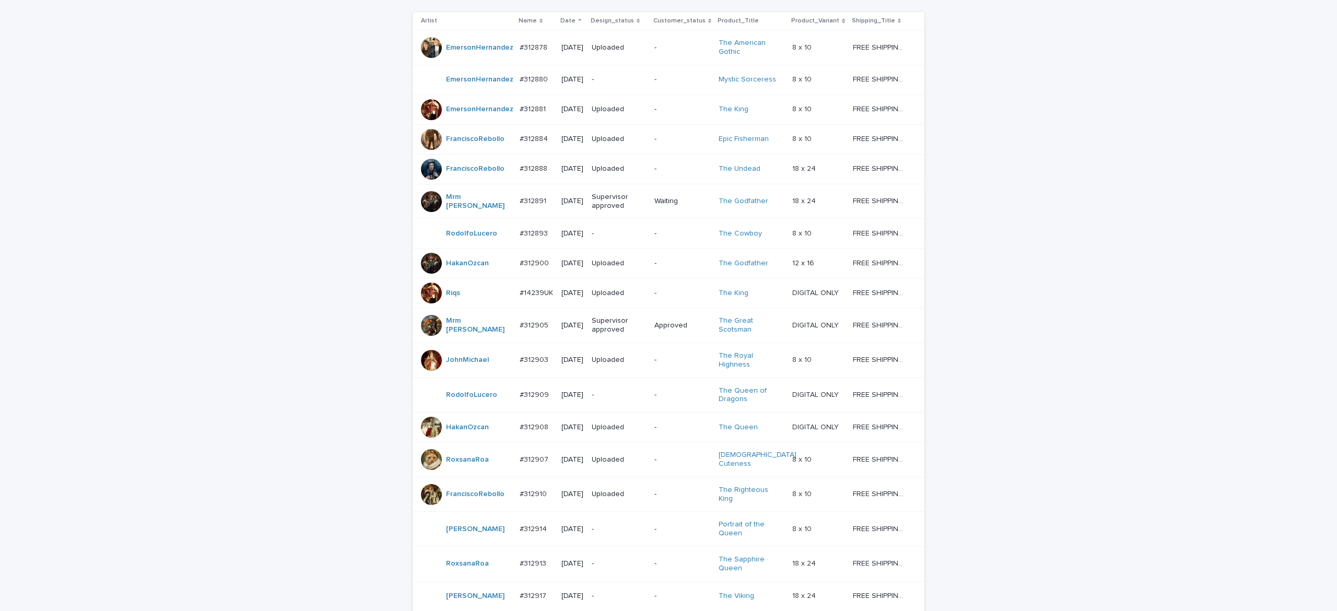
scroll to position [170, 0]
